Goal: Task Accomplishment & Management: Manage account settings

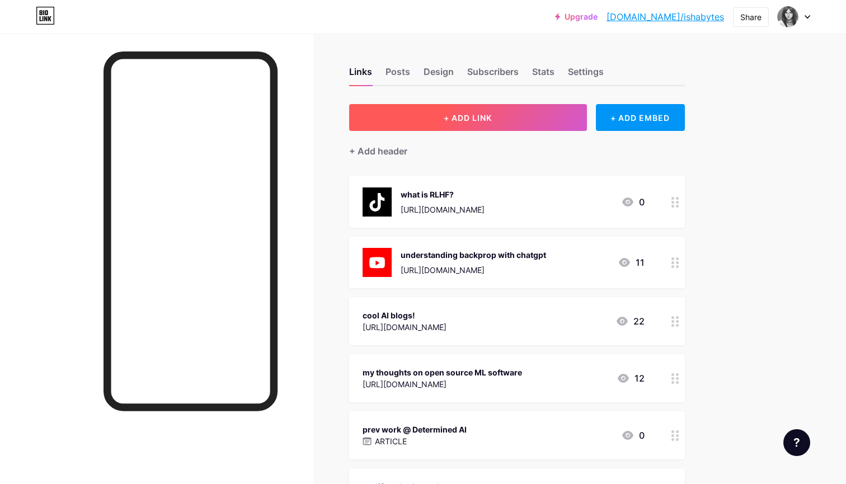
click at [519, 122] on button "+ ADD LINK" at bounding box center [468, 117] width 238 height 27
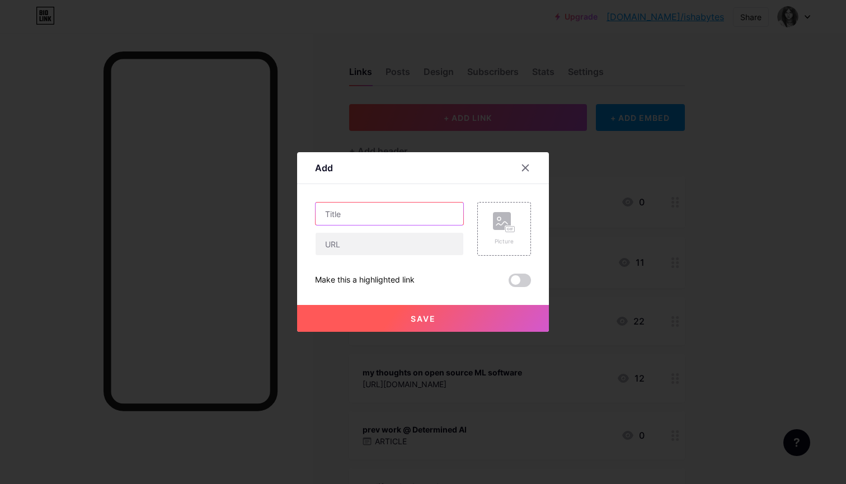
click at [415, 209] on input "text" at bounding box center [389, 213] width 148 height 22
type input "Google Scholar"
click at [399, 243] on input "text" at bounding box center [389, 244] width 148 height 22
paste input "[URL][DOMAIN_NAME][PERSON_NAME]"
type input "[URL][DOMAIN_NAME][PERSON_NAME]"
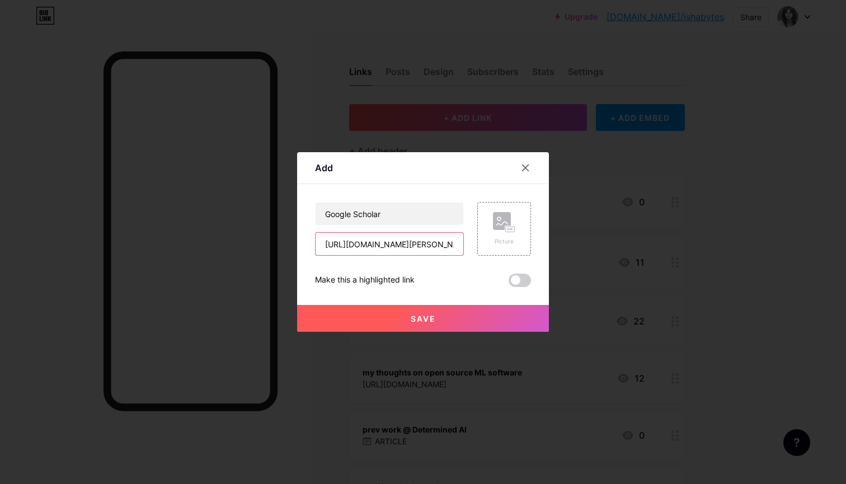
click at [420, 249] on input "[URL][DOMAIN_NAME][PERSON_NAME]" at bounding box center [389, 244] width 148 height 22
paste input "[URL][DOMAIN_NAME]"
type input "[URL][DOMAIN_NAME]"
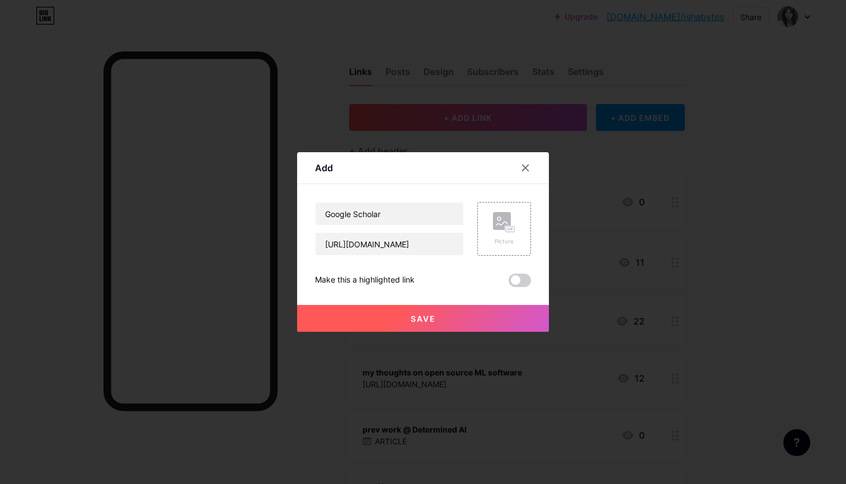
click at [411, 317] on span "Save" at bounding box center [423, 319] width 25 height 10
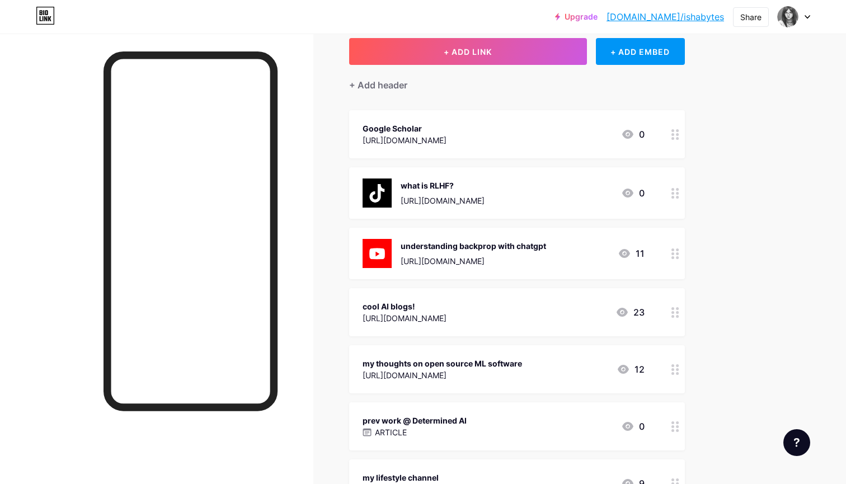
scroll to position [67, 0]
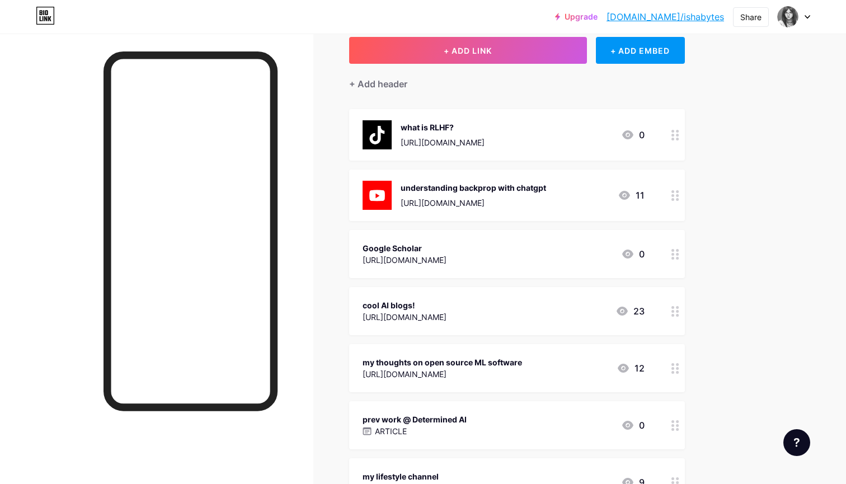
click at [669, 15] on link "[DOMAIN_NAME]/ishabytes" at bounding box center [664, 16] width 117 height 13
click at [674, 251] on icon at bounding box center [675, 254] width 8 height 11
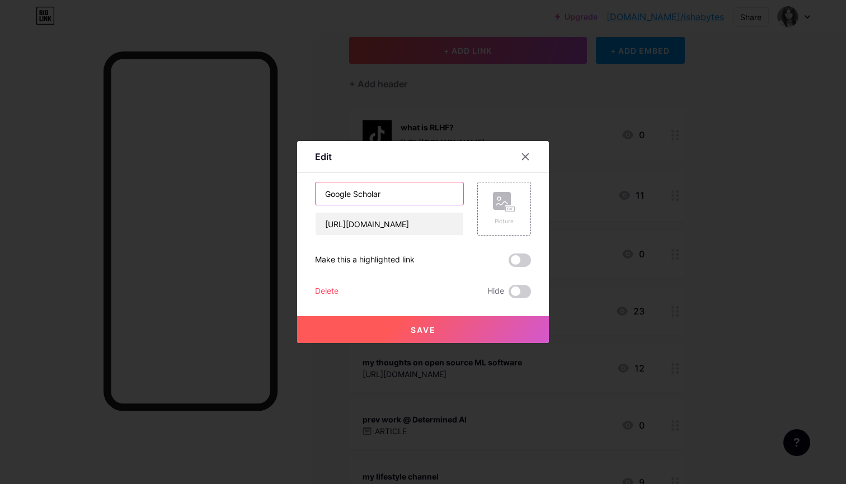
click at [400, 192] on input "Google Scholar" at bounding box center [389, 193] width 148 height 22
click at [329, 195] on input "published papers" at bounding box center [389, 193] width 148 height 22
click at [417, 194] on input "my published papers" at bounding box center [389, 193] width 148 height 22
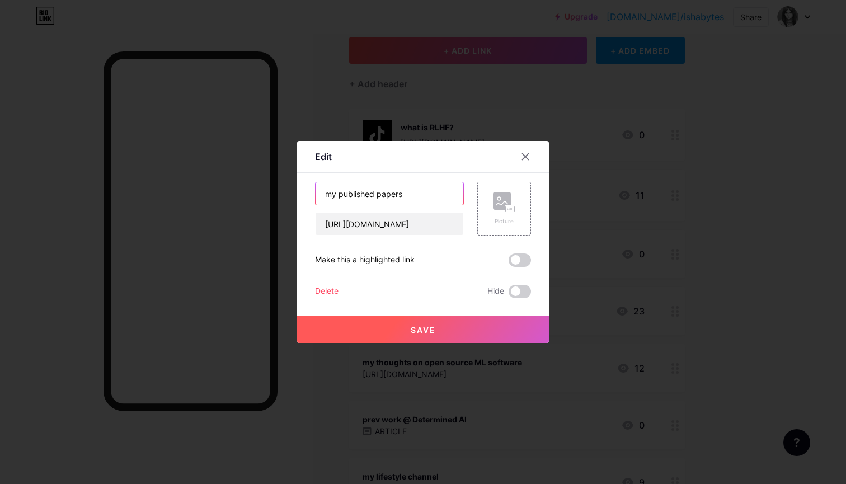
type input "my published papers"
click at [395, 338] on button "Save" at bounding box center [423, 329] width 252 height 27
click at [402, 328] on button "Save" at bounding box center [423, 329] width 252 height 27
